Goal: Find specific page/section: Find specific page/section

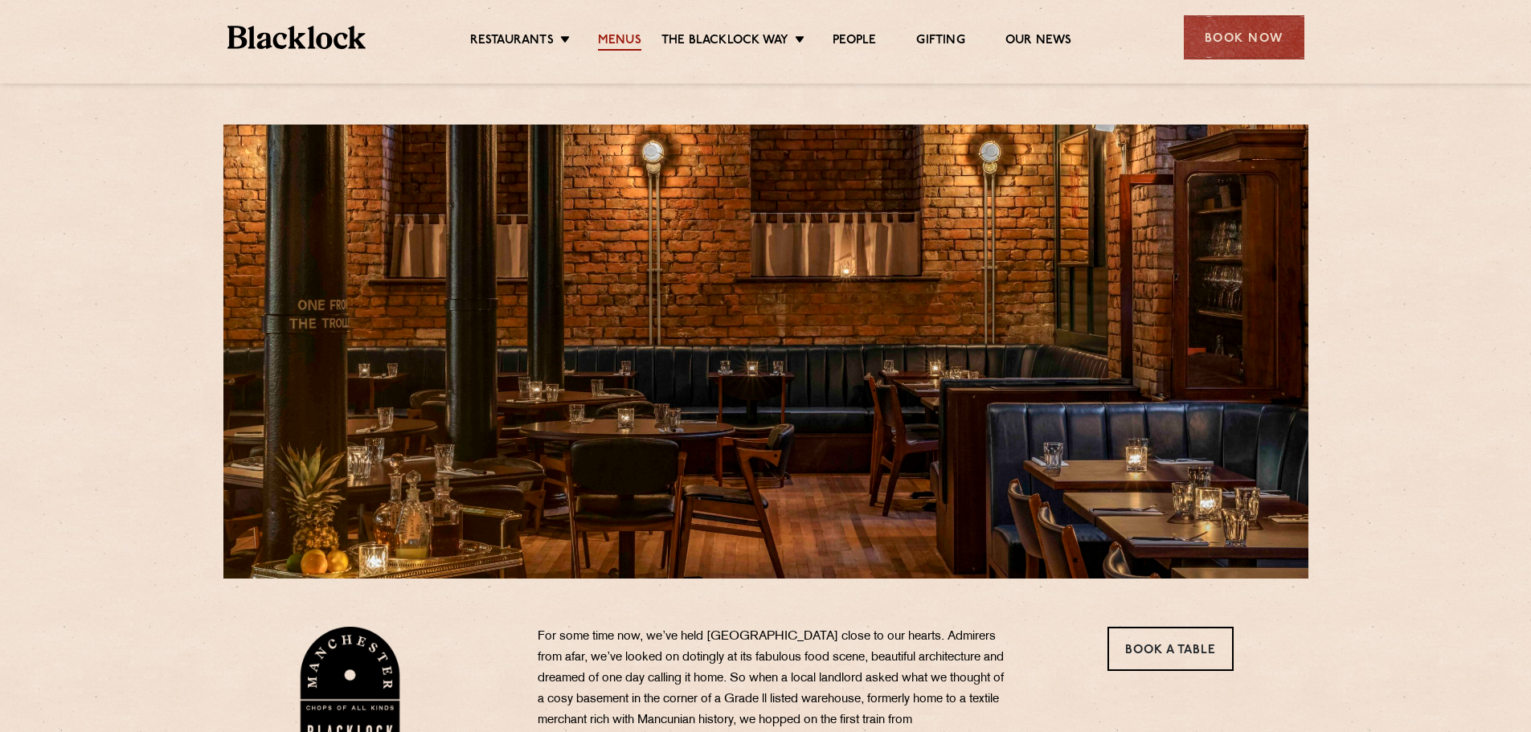
click at [619, 41] on link "Menus" at bounding box center [619, 42] width 43 height 18
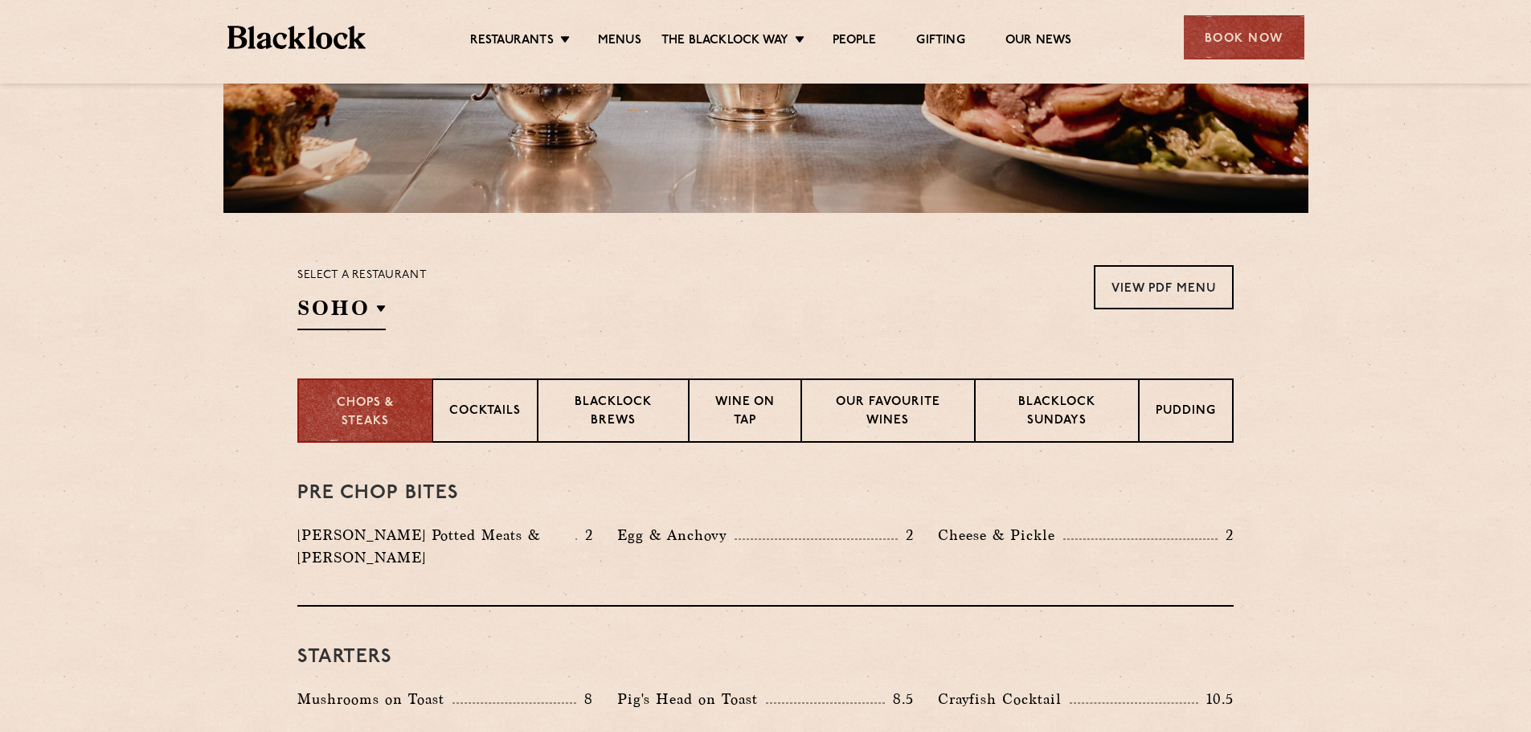
scroll to position [402, 0]
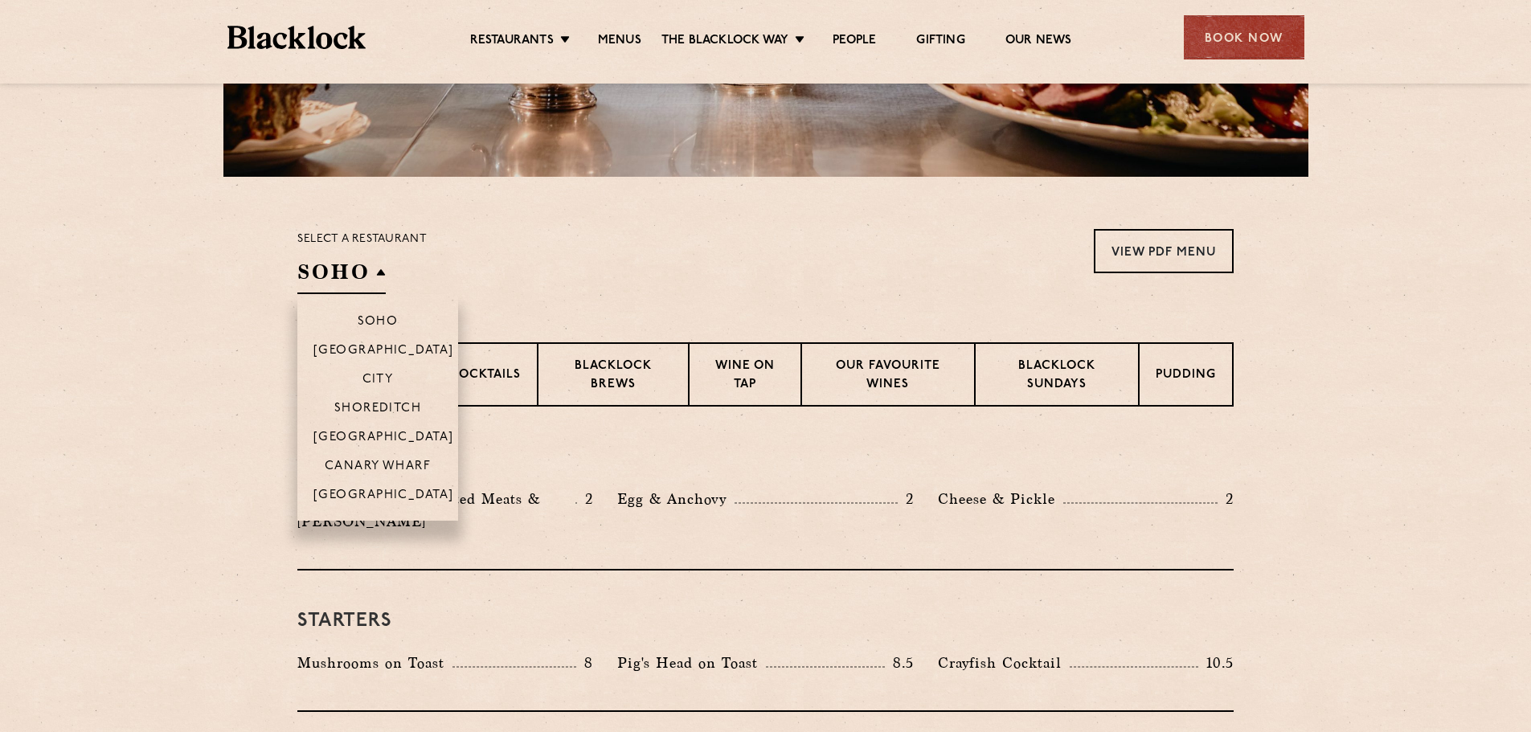
click at [379, 268] on h2 "SOHO" at bounding box center [341, 276] width 88 height 36
click at [373, 491] on p "[GEOGRAPHIC_DATA]" at bounding box center [383, 497] width 141 height 16
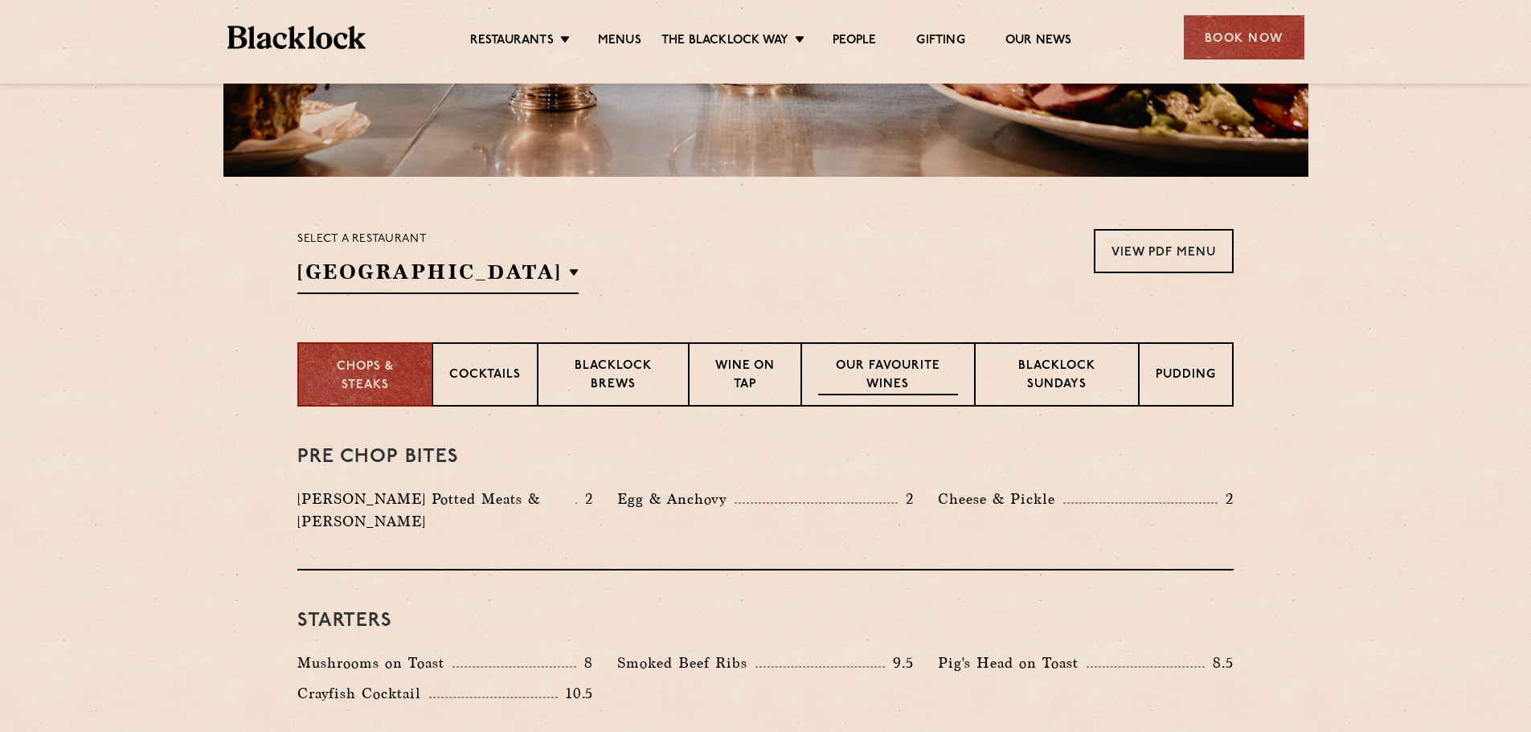
click at [907, 374] on p "Our favourite wines" at bounding box center [887, 377] width 139 height 38
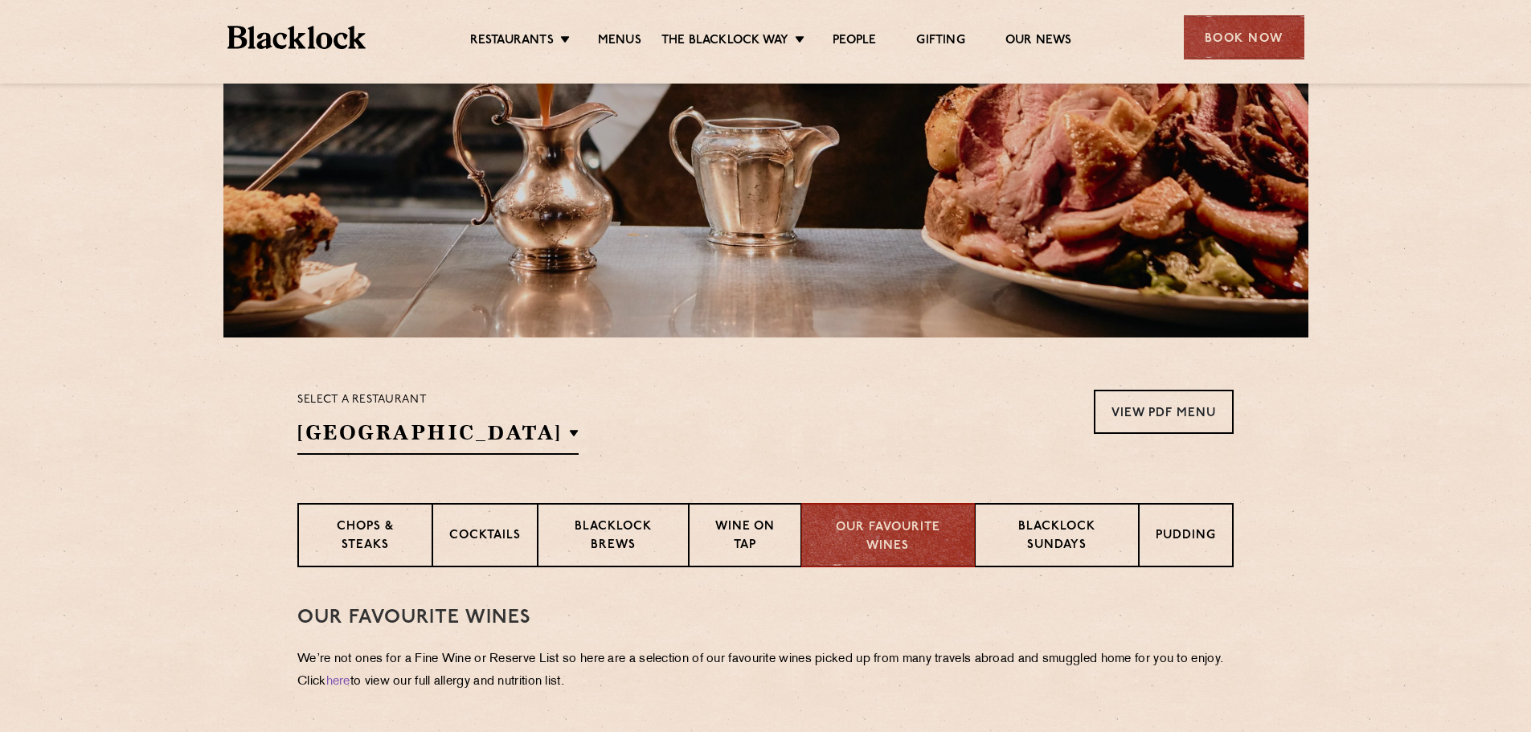
scroll to position [0, 0]
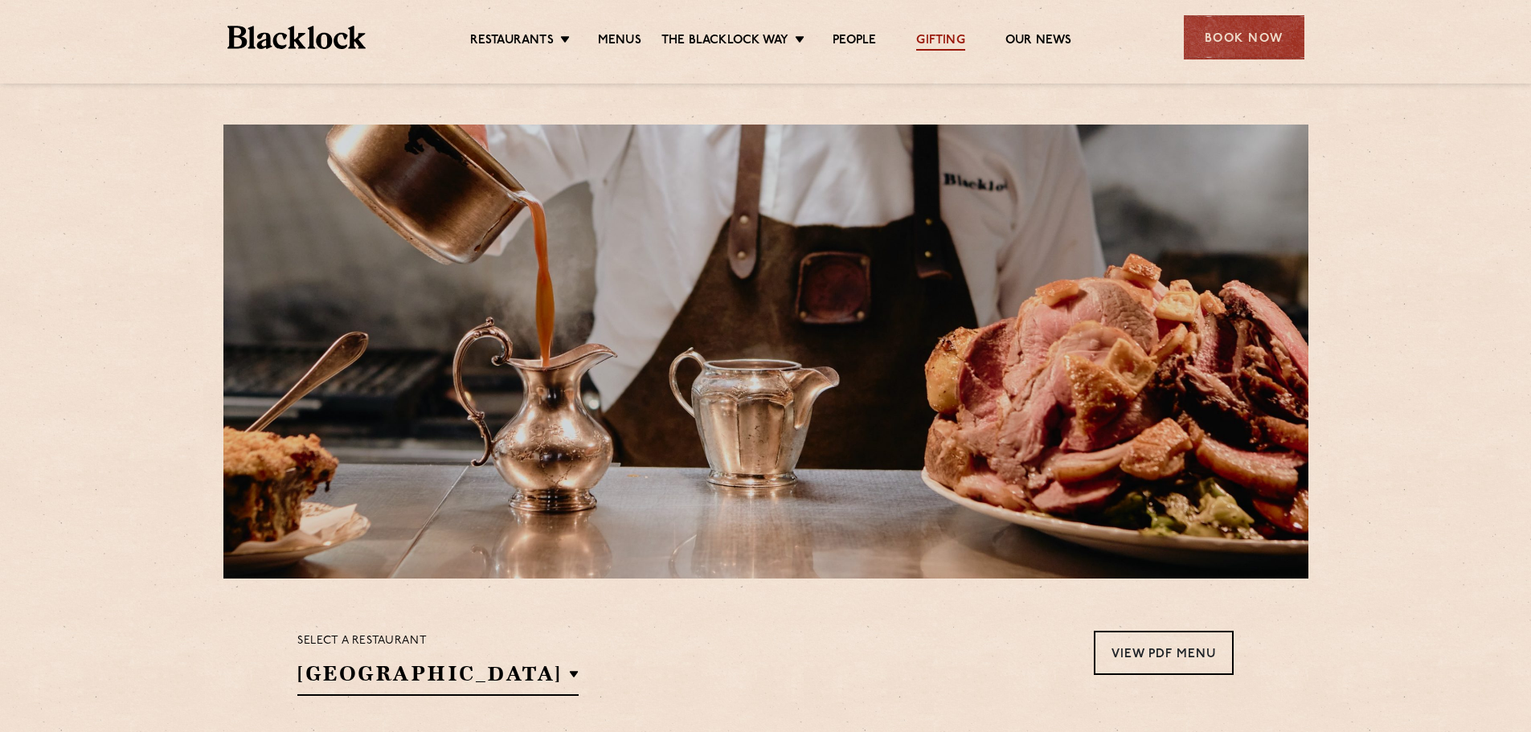
click at [940, 36] on link "Gifting" at bounding box center [940, 42] width 48 height 18
